Goal: Information Seeking & Learning: Learn about a topic

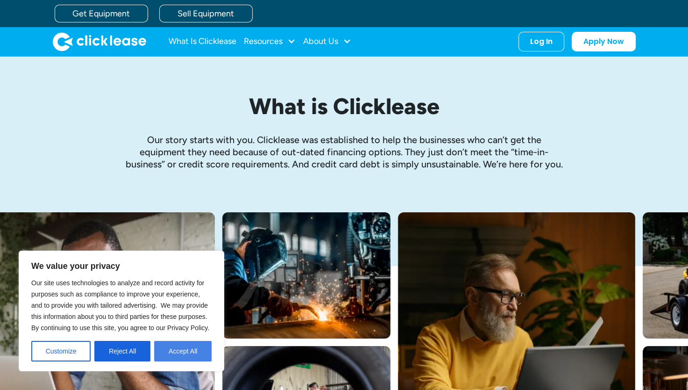
click at [189, 347] on button "Accept All" at bounding box center [182, 351] width 57 height 21
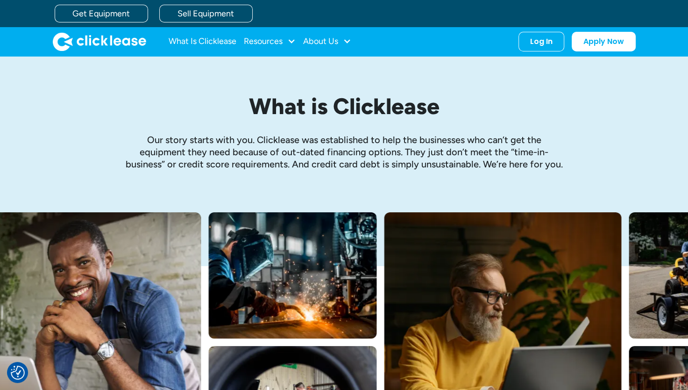
click at [189, 347] on img at bounding box center [82, 344] width 237 height 264
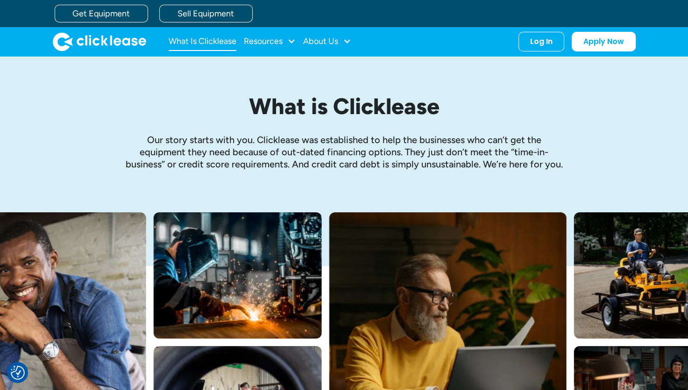
click at [225, 43] on link "What Is Clicklease" at bounding box center [203, 41] width 68 height 19
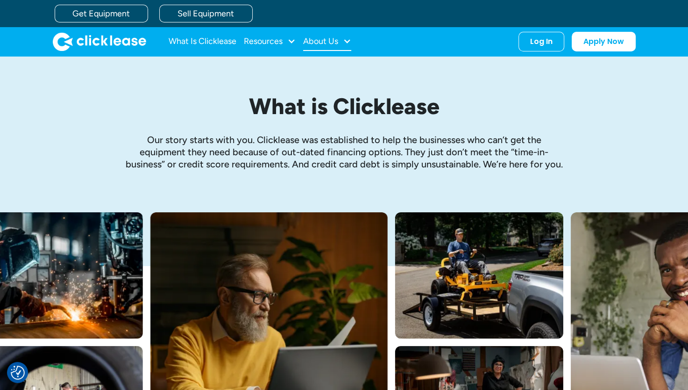
click at [347, 40] on div at bounding box center [347, 41] width 8 height 8
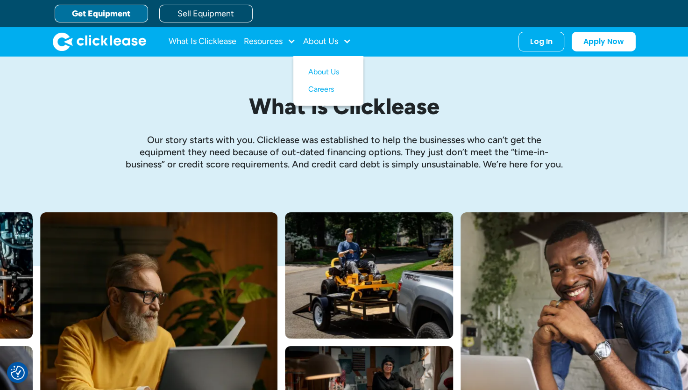
click at [116, 12] on link "Get Equipment" at bounding box center [101, 14] width 93 height 18
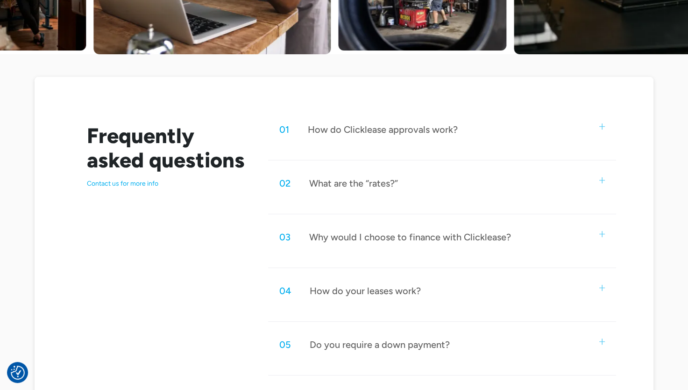
scroll to position [401, 0]
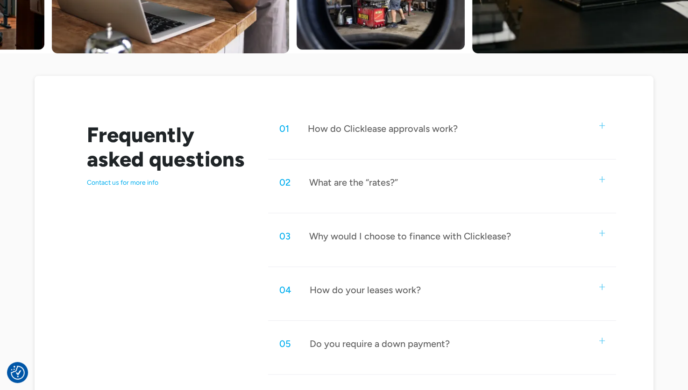
click at [509, 131] on div "01 How do Clicklease approvals work?" at bounding box center [442, 128] width 348 height 31
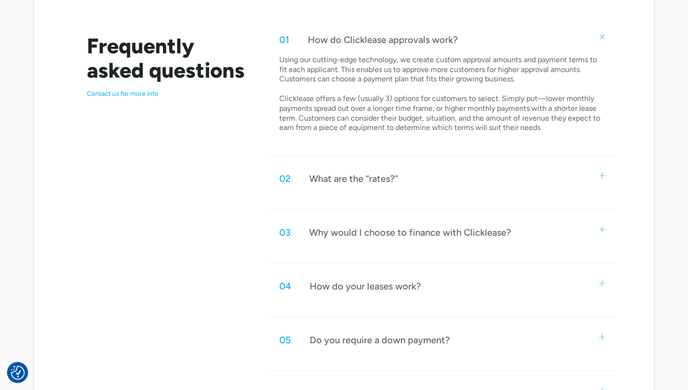
scroll to position [492, 0]
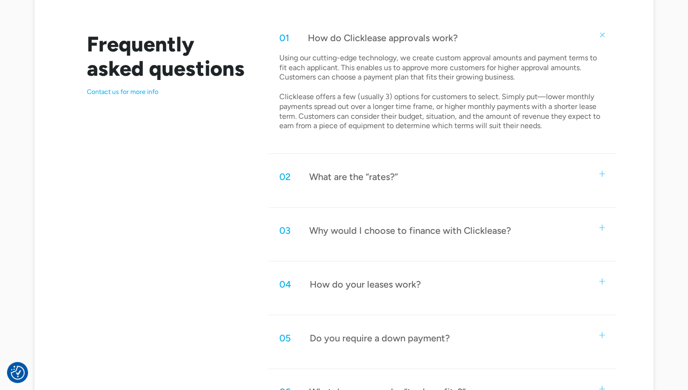
drag, startPoint x: 483, startPoint y: 202, endPoint x: 483, endPoint y: 185, distance: 16.8
click at [483, 185] on div "02 What are the “rates?” Because we offer leases, rather than loans, we don’t h…" at bounding box center [442, 184] width 348 height 46
click at [483, 185] on div "02 What are the “rates?”" at bounding box center [442, 176] width 348 height 31
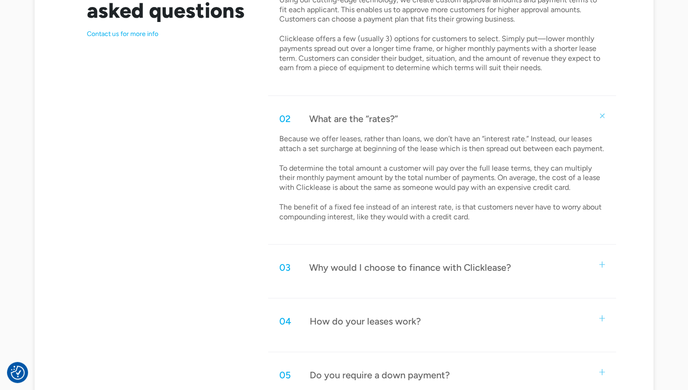
scroll to position [552, 0]
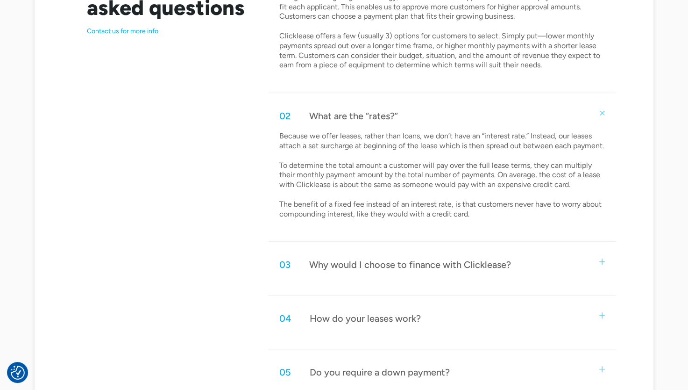
click at [420, 269] on div "Why would I choose to finance with Clicklease?" at bounding box center [410, 264] width 202 height 12
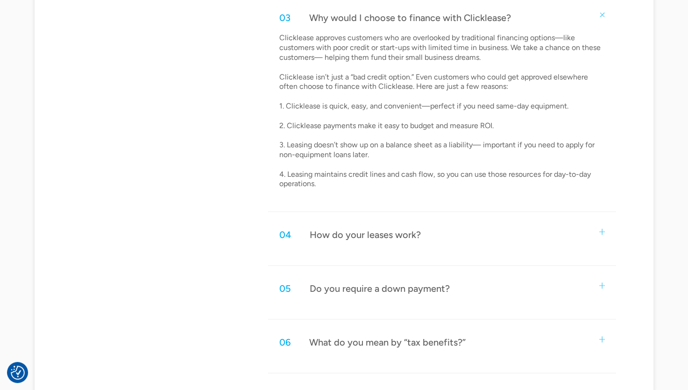
scroll to position [801, 0]
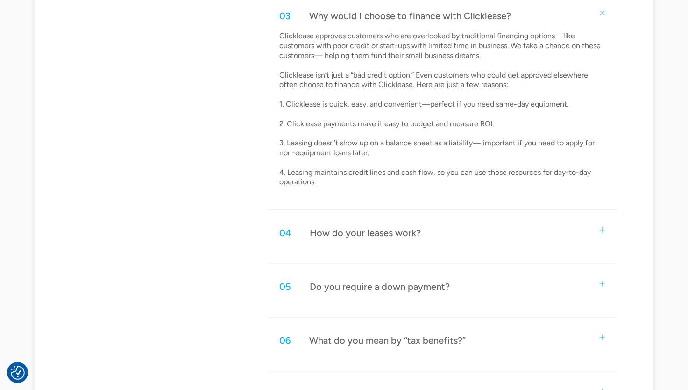
click at [402, 252] on div "04 How do your leases work? Customers select their equipment and apply for Clic…" at bounding box center [442, 240] width 348 height 46
click at [402, 237] on div "How do your leases work?" at bounding box center [365, 233] width 111 height 12
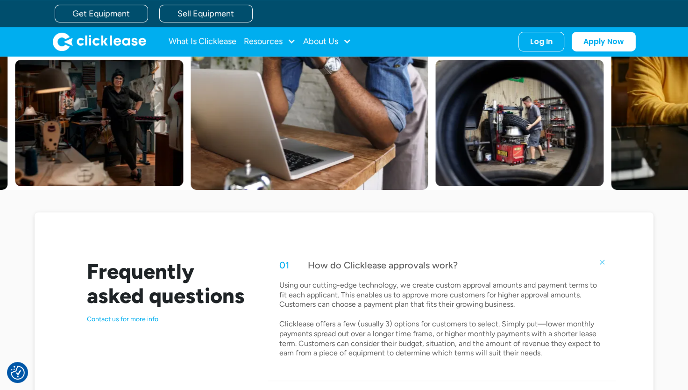
scroll to position [0, 0]
